Goal: Information Seeking & Learning: Learn about a topic

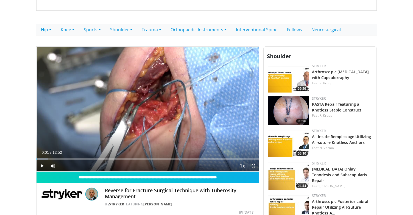
click at [39, 166] on span "Video Player" at bounding box center [41, 165] width 11 height 11
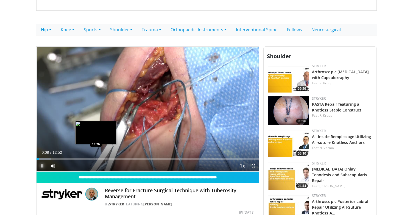
click at [96, 159] on div "Progress Bar" at bounding box center [96, 159] width 1 height 2
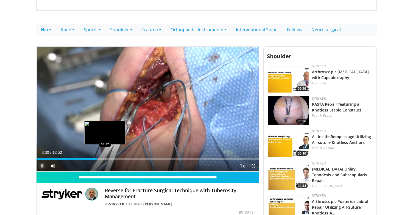
click at [105, 159] on div "Progress Bar" at bounding box center [105, 159] width 1 height 2
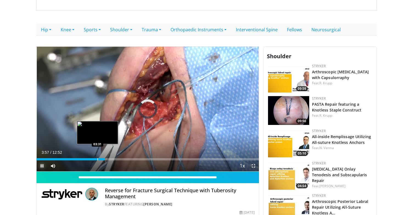
click at [97, 160] on div "Progress Bar" at bounding box center [97, 159] width 1 height 2
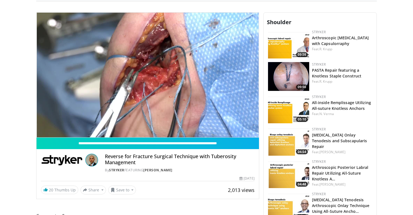
scroll to position [133, 0]
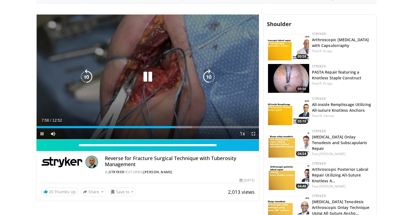
click at [151, 81] on icon "Video Player" at bounding box center [147, 76] width 15 height 15
click at [150, 76] on icon "Video Player" at bounding box center [147, 76] width 15 height 15
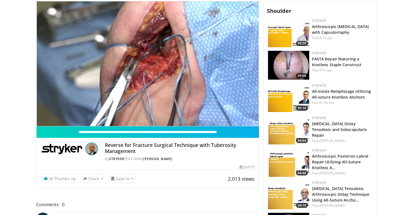
scroll to position [146, 0]
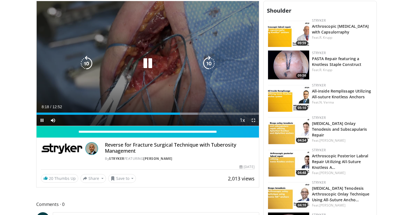
click at [146, 65] on icon "Video Player" at bounding box center [147, 63] width 15 height 15
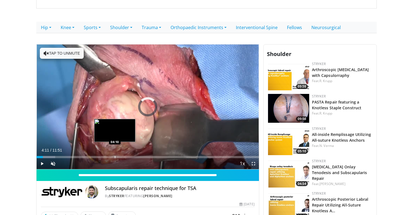
click at [115, 155] on div "Loaded : 8.44% 00:20 04:10" at bounding box center [147, 155] width 222 height 5
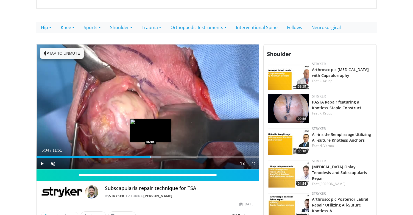
click at [150, 156] on div "Progress Bar" at bounding box center [150, 157] width 1 height 2
click at [159, 157] on div "Progress Bar" at bounding box center [159, 157] width 1 height 2
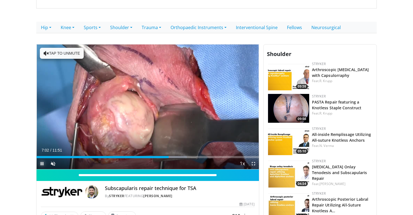
click at [37, 163] on span "Video Player" at bounding box center [41, 163] width 11 height 11
click at [44, 163] on span "Video Player" at bounding box center [41, 163] width 11 height 11
click at [41, 164] on span "Video Player" at bounding box center [41, 163] width 11 height 11
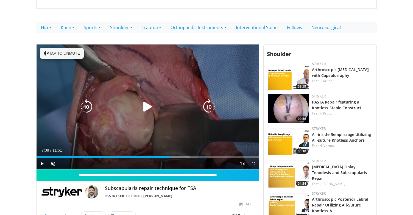
click at [151, 104] on icon "Video Player" at bounding box center [147, 106] width 15 height 15
click at [118, 107] on div "Video Player" at bounding box center [147, 106] width 133 height 11
click at [152, 109] on icon "Video Player" at bounding box center [147, 106] width 15 height 15
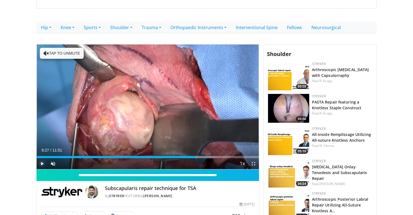
click at [40, 163] on span "Video Player" at bounding box center [41, 163] width 11 height 11
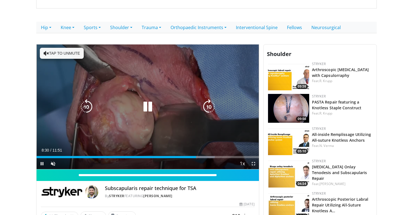
click at [100, 97] on div "10 seconds Tap to unmute" at bounding box center [147, 106] width 222 height 125
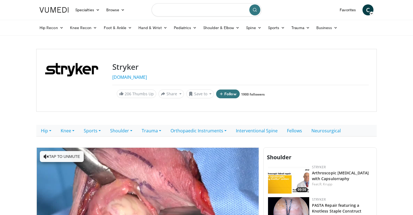
click at [181, 12] on input "Search topics, interventions" at bounding box center [206, 9] width 110 height 13
type input "**********"
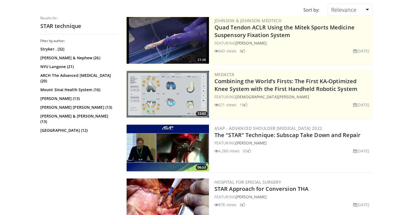
scroll to position [48, 0]
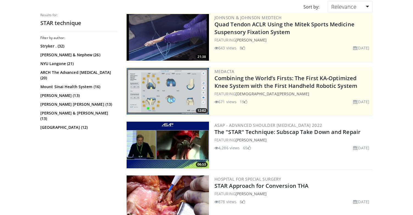
click at [187, 145] on img at bounding box center [167, 145] width 82 height 47
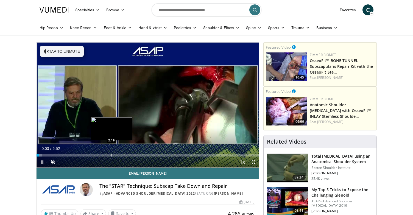
click at [111, 156] on div "Progress Bar" at bounding box center [111, 155] width 1 height 2
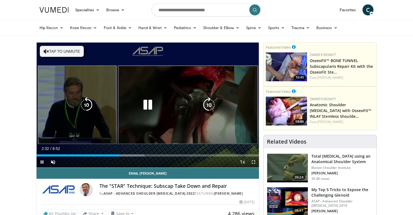
click at [137, 128] on div "10 seconds Tap to unmute" at bounding box center [147, 105] width 222 height 125
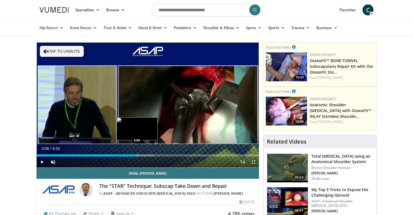
click at [137, 156] on div "Progress Bar" at bounding box center [137, 155] width 1 height 2
click at [145, 154] on div "Progress Bar" at bounding box center [145, 155] width 1 height 2
click at [151, 154] on div "Progress Bar" at bounding box center [151, 155] width 1 height 2
click at [155, 154] on div "Progress Bar" at bounding box center [155, 155] width 1 height 2
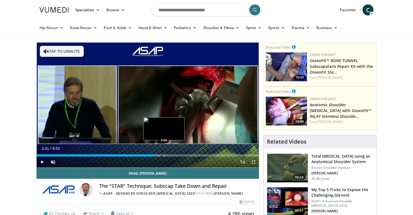
click at [164, 154] on div "Progress Bar" at bounding box center [164, 155] width 1 height 2
click at [170, 155] on div "Progress Bar" at bounding box center [170, 155] width 1 height 2
click at [175, 154] on div "Progress Bar" at bounding box center [175, 155] width 1 height 2
click at [178, 156] on div "Progress Bar" at bounding box center [178, 155] width 1 height 2
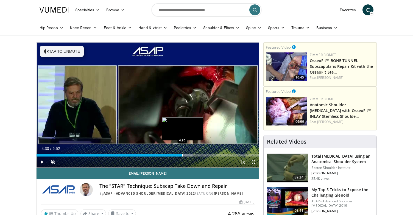
click at [182, 156] on div "Progress Bar" at bounding box center [182, 155] width 1 height 2
click at [187, 156] on div "Progress Bar" at bounding box center [187, 155] width 1 height 2
click at [192, 155] on div "Progress Bar" at bounding box center [192, 155] width 1 height 2
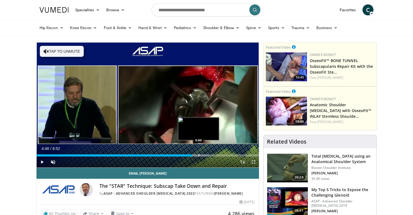
click at [198, 155] on div "Progress Bar" at bounding box center [198, 155] width 1 height 2
click at [203, 155] on div "Progress Bar" at bounding box center [203, 155] width 1 height 2
click at [209, 155] on div "Progress Bar" at bounding box center [209, 155] width 1 height 2
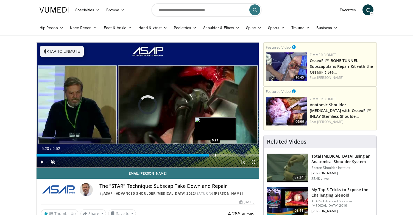
click at [215, 156] on div "Progress Bar" at bounding box center [215, 155] width 1 height 2
click at [221, 156] on div "Progress Bar" at bounding box center [220, 155] width 1 height 2
click at [225, 155] on div "Progress Bar" at bounding box center [225, 155] width 1 height 2
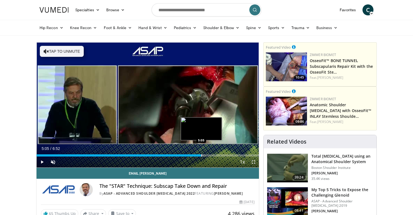
click at [201, 155] on div "Loaded : 75.14% 5:50 5:05" at bounding box center [147, 155] width 222 height 2
click at [187, 154] on div "Progress Bar" at bounding box center [187, 155] width 1 height 2
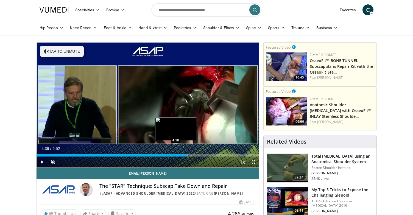
click at [176, 155] on div "Progress Bar" at bounding box center [176, 155] width 1 height 2
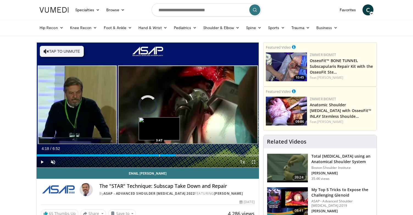
click at [159, 154] on div "Loaded : 77.56% 4:18 3:47" at bounding box center [147, 153] width 222 height 5
click at [158, 155] on div "Progress Bar" at bounding box center [158, 155] width 1 height 2
click at [163, 155] on div "Progress Bar" at bounding box center [163, 155] width 1 height 2
click at [168, 155] on div "Progress Bar" at bounding box center [168, 155] width 1 height 2
click at [173, 155] on div "Progress Bar" at bounding box center [173, 155] width 1 height 2
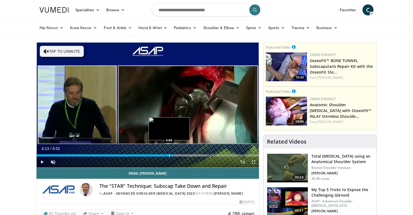
click at [169, 154] on div "Loaded : 76.93% 4:13 4:06" at bounding box center [147, 153] width 222 height 5
click at [173, 155] on div "Progress Bar" at bounding box center [173, 155] width 1 height 2
click at [139, 157] on div "Current Time 4:13 / Duration 6:52 Play Skip Backward Skip Forward Unmute 0% Loa…" at bounding box center [147, 161] width 222 height 11
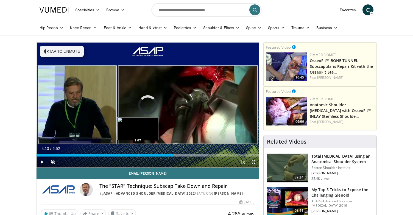
click at [137, 155] on div "4:13" at bounding box center [104, 155] width 136 height 2
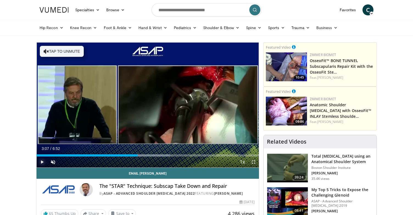
click at [41, 162] on span "Video Player" at bounding box center [41, 161] width 11 height 11
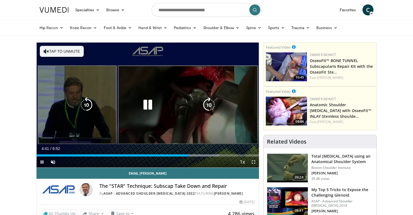
click at [150, 108] on icon "Video Player" at bounding box center [147, 104] width 15 height 15
